Goal: Navigation & Orientation: Find specific page/section

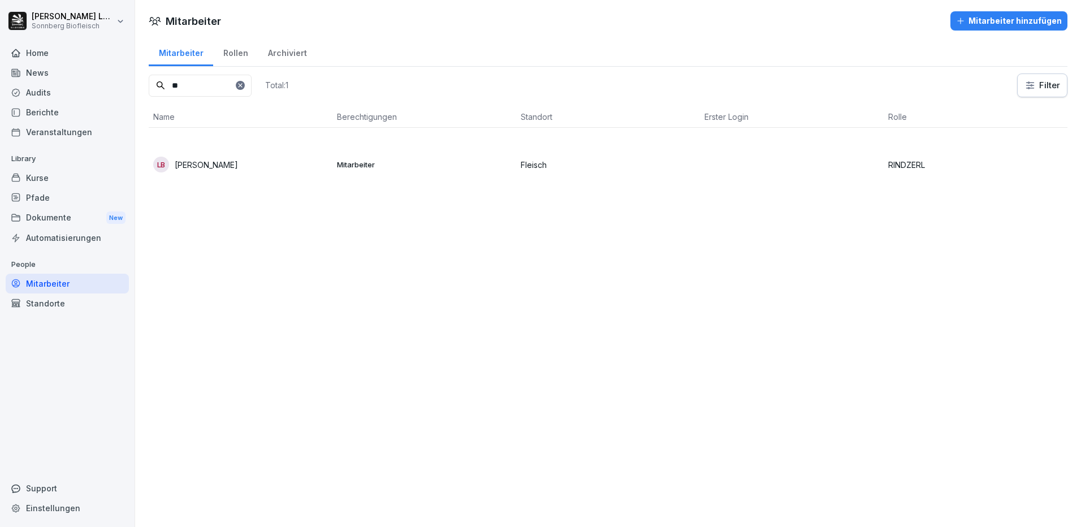
type input "*"
type input "*****"
click at [61, 58] on div "Home" at bounding box center [67, 53] width 123 height 20
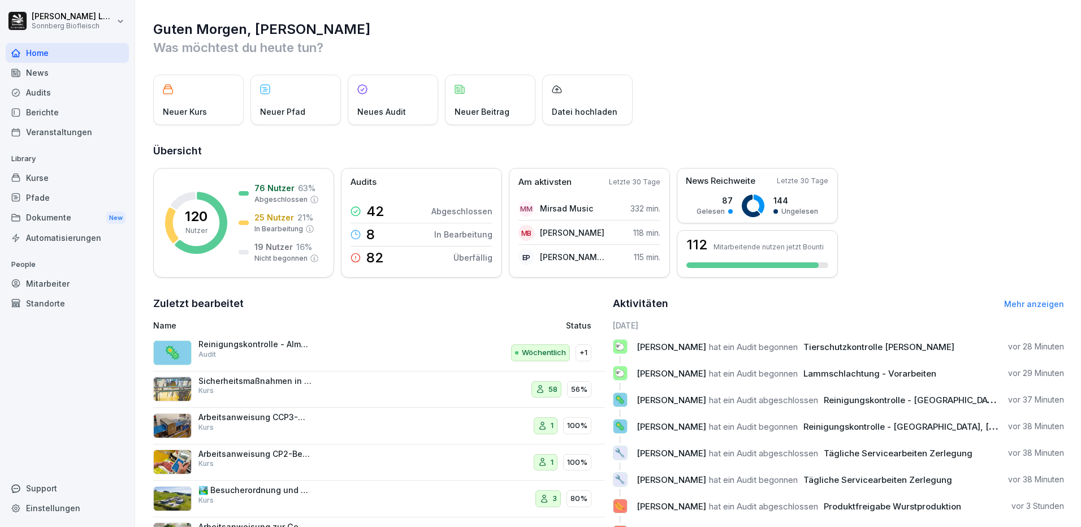
click at [97, 186] on div "Kurse" at bounding box center [67, 178] width 123 height 20
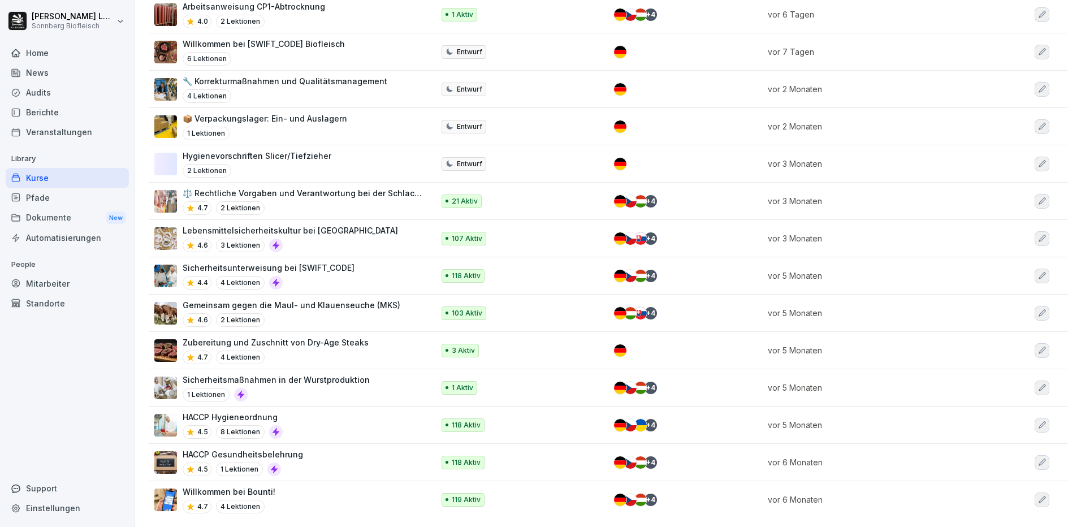
scroll to position [21, 0]
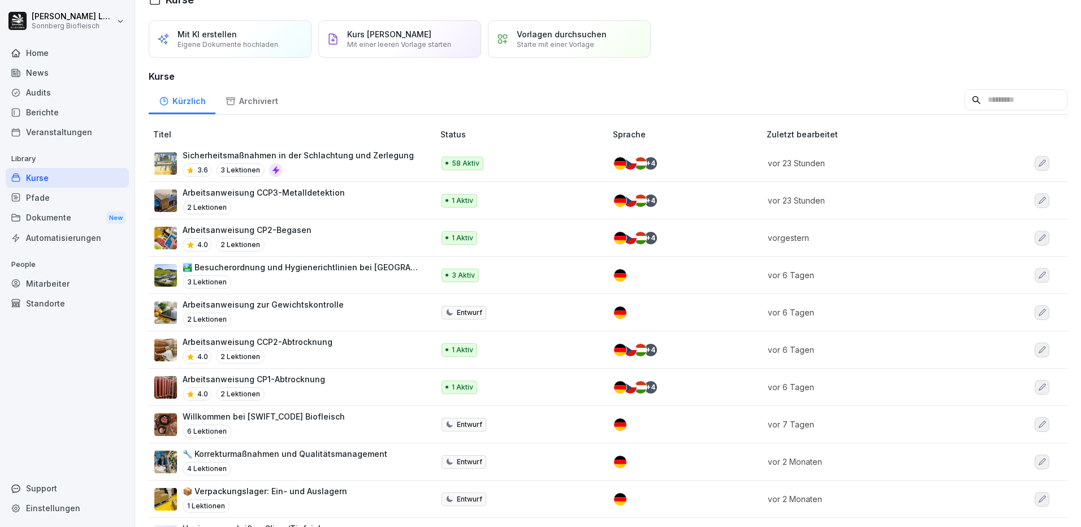
click at [60, 291] on div "Mitarbeiter" at bounding box center [67, 284] width 123 height 20
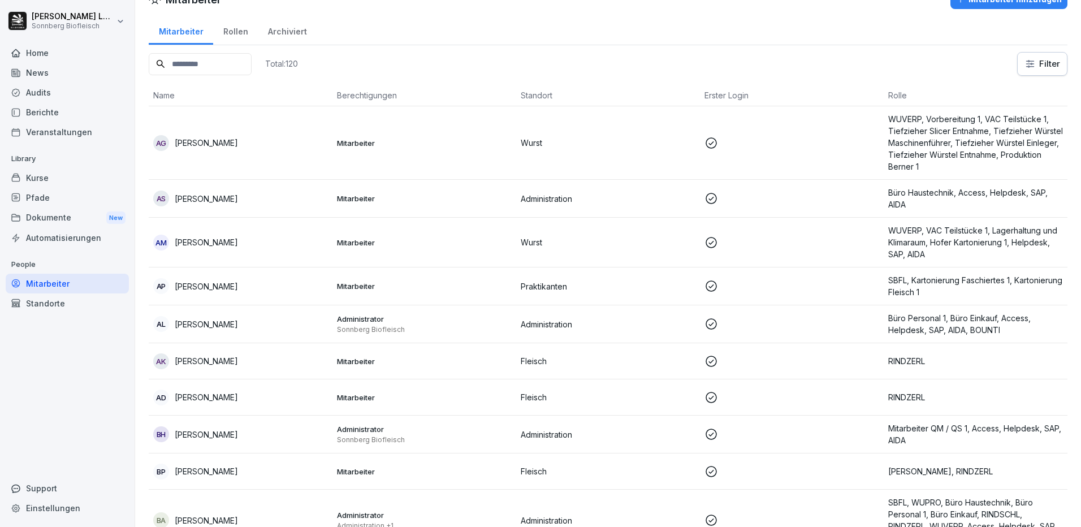
scroll to position [11, 0]
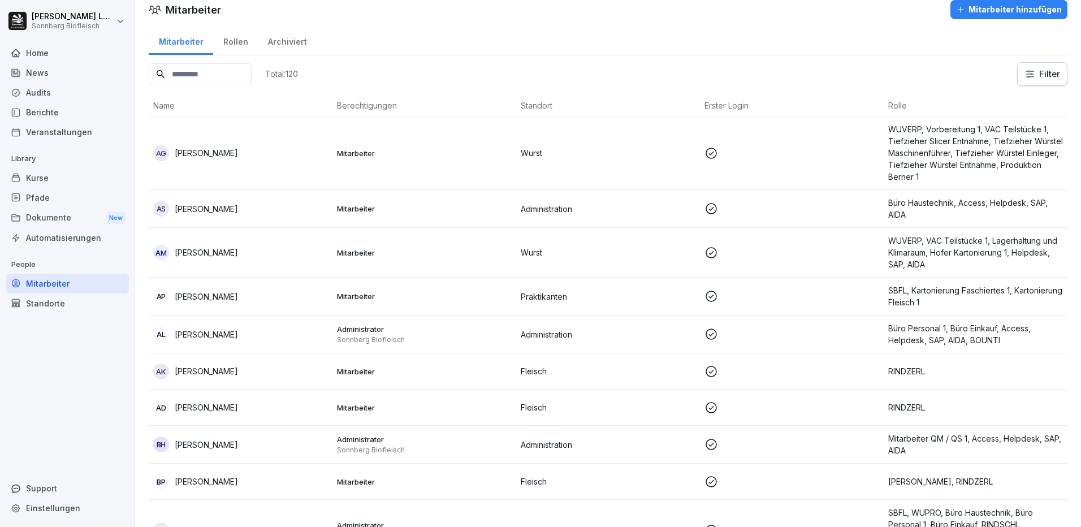
click at [49, 183] on div "Kurse" at bounding box center [67, 178] width 123 height 20
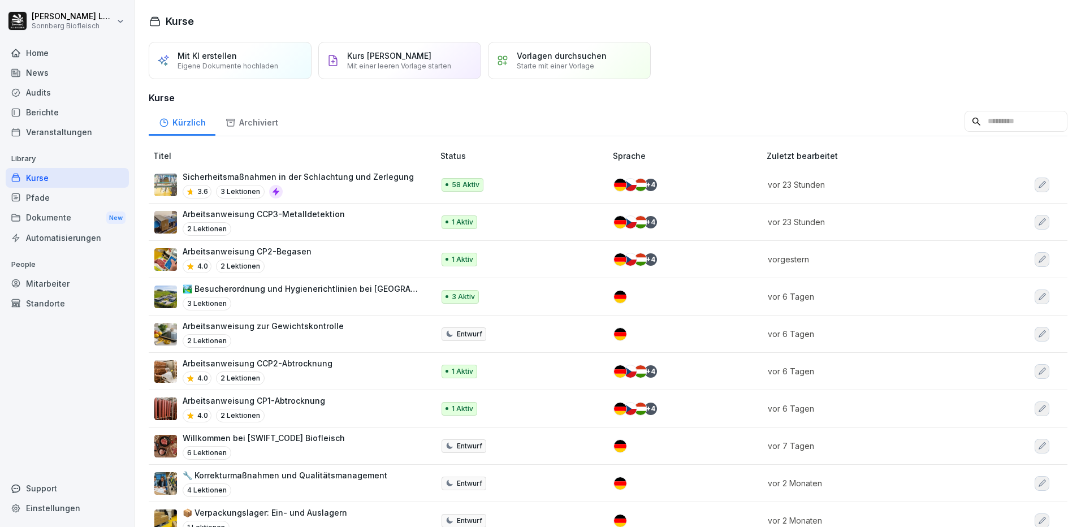
click at [50, 278] on div "Mitarbeiter" at bounding box center [67, 284] width 123 height 20
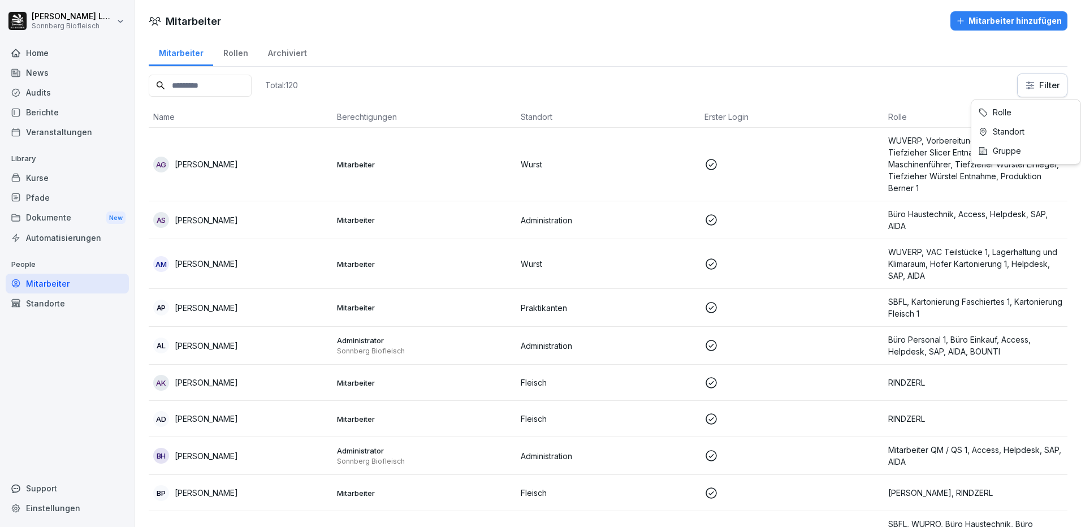
click at [1025, 79] on html "[PERSON_NAME] Sonnberg Biofleisch Home News Audits Berichte Veranstaltungen Lib…" at bounding box center [540, 263] width 1081 height 527
drag, startPoint x: 599, startPoint y: 79, endPoint x: 444, endPoint y: 96, distance: 155.2
click at [598, 79] on html "[PERSON_NAME] Sonnberg Biofleisch Home News Audits Berichte Veranstaltungen Lib…" at bounding box center [540, 263] width 1081 height 527
click at [51, 111] on div "Berichte" at bounding box center [67, 112] width 123 height 20
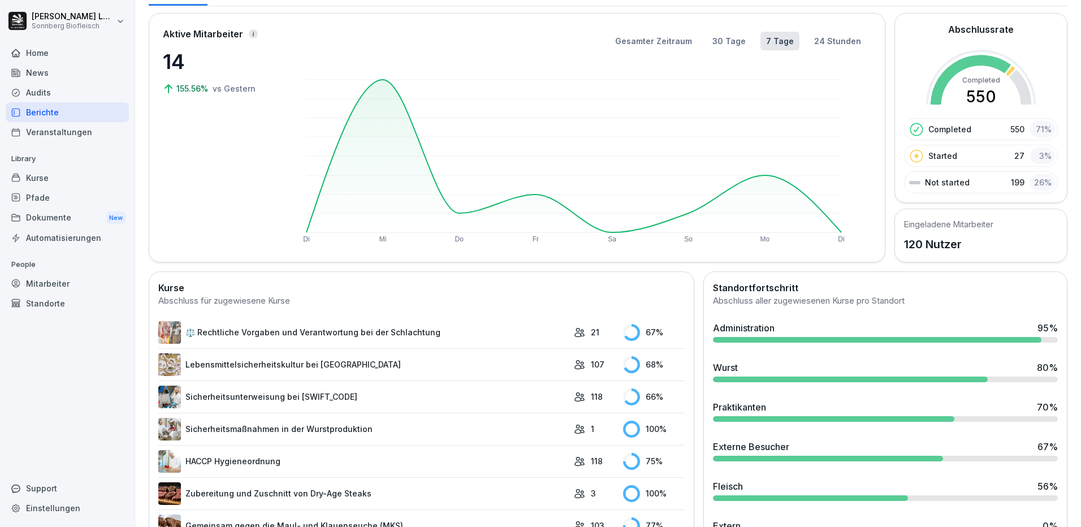
scroll to position [113, 0]
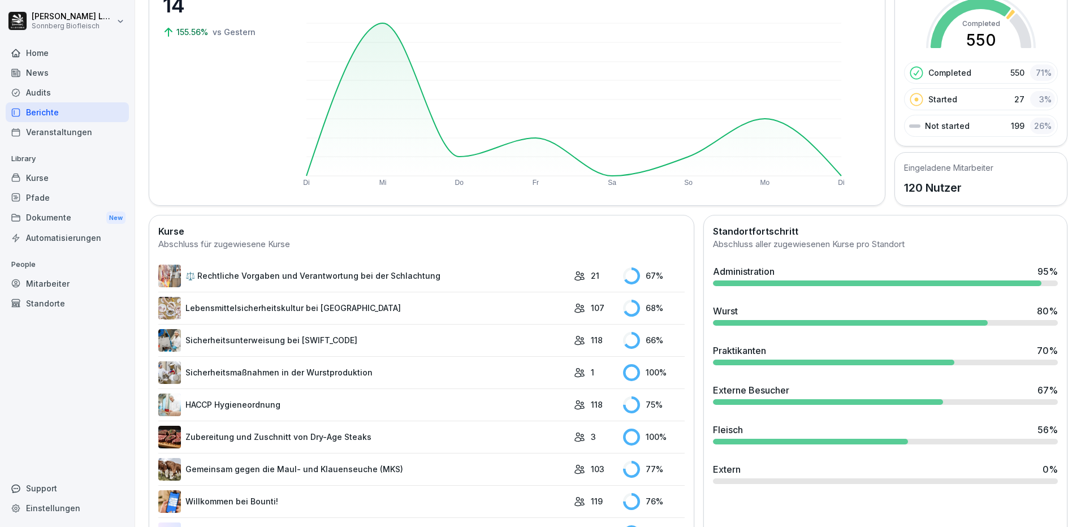
click at [791, 273] on div "Administration 95 %" at bounding box center [885, 272] width 345 height 14
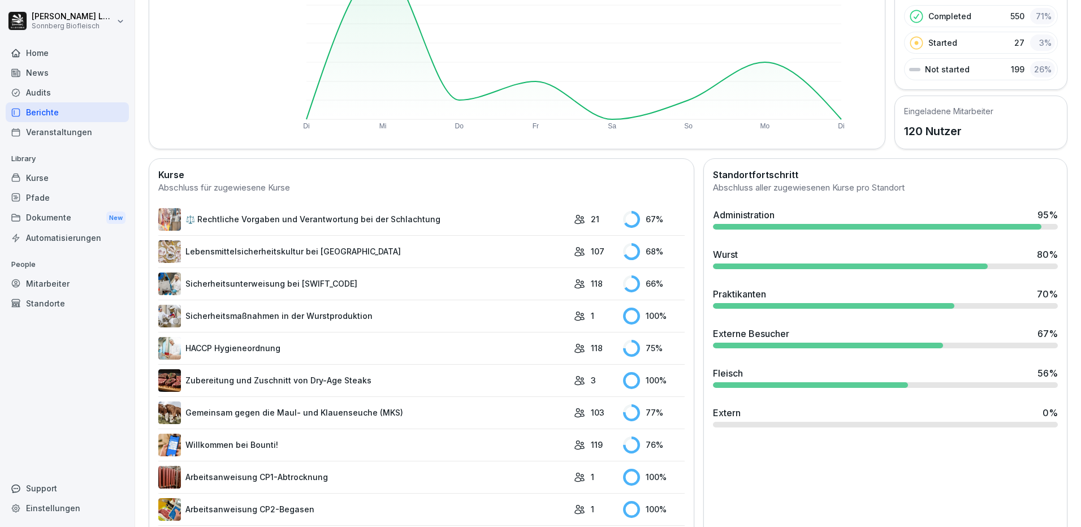
click at [805, 305] on div at bounding box center [833, 306] width 241 height 6
